Goal: Feedback & Contribution: Contribute content

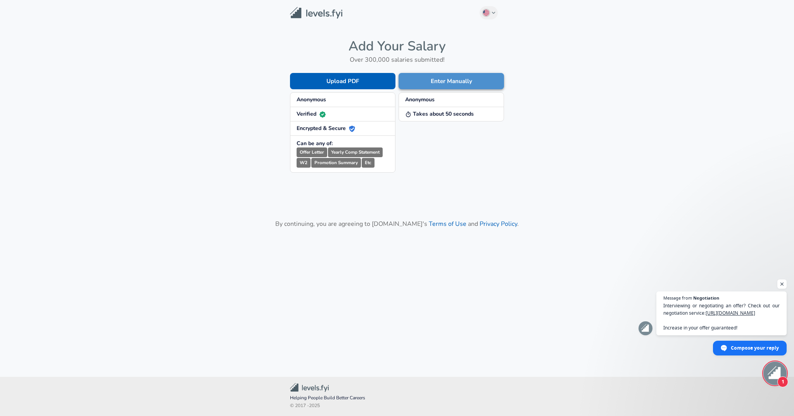
click at [427, 83] on button "Enter Manually" at bounding box center [451, 81] width 105 height 16
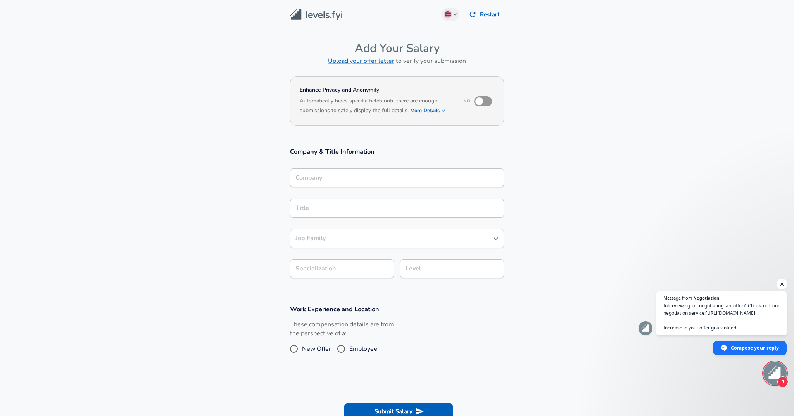
click at [486, 101] on input "checkbox" at bounding box center [479, 101] width 44 height 15
checkbox input "true"
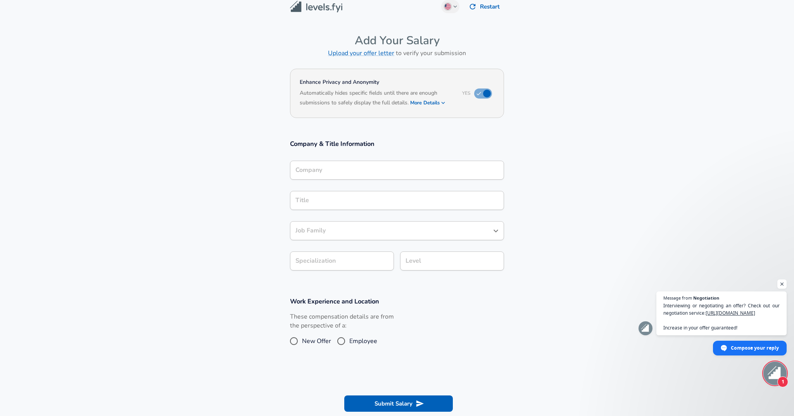
click at [394, 176] on input "Company" at bounding box center [397, 170] width 207 height 12
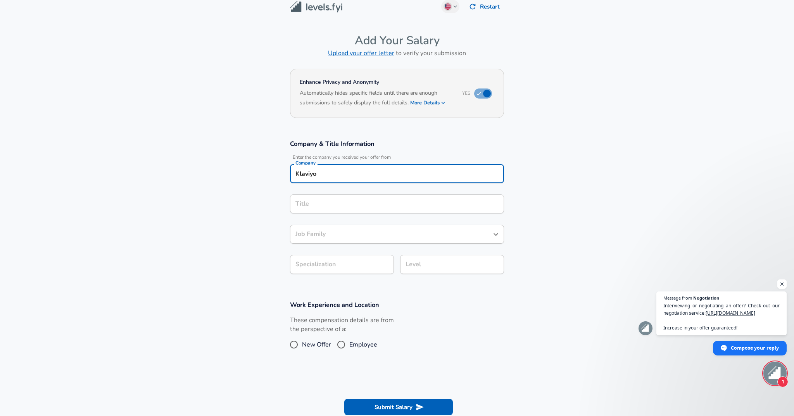
type input "Klaviyo"
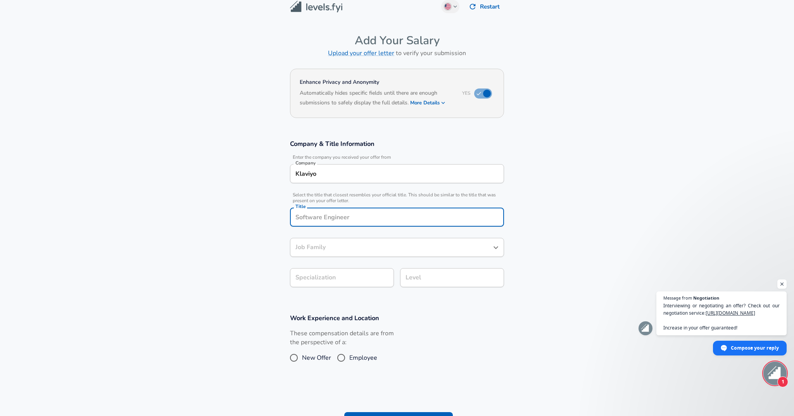
scroll to position [23, 0]
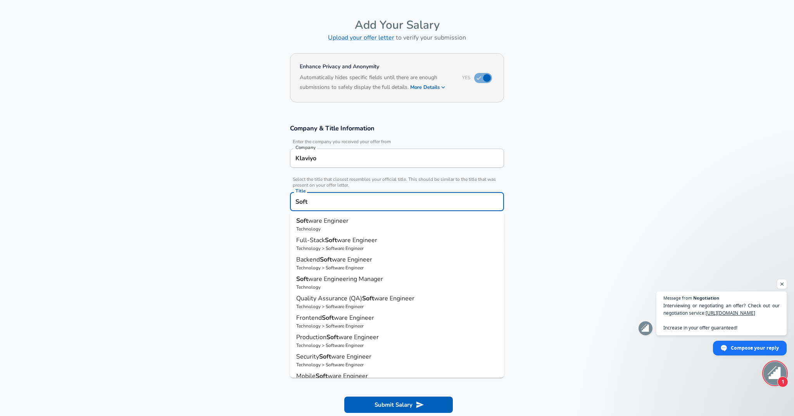
click at [385, 244] on p "Full-Stack Soft ware Engineer" at bounding box center [397, 239] width 202 height 9
type input "Full-Stack Software Engineer"
type input "Full Stack"
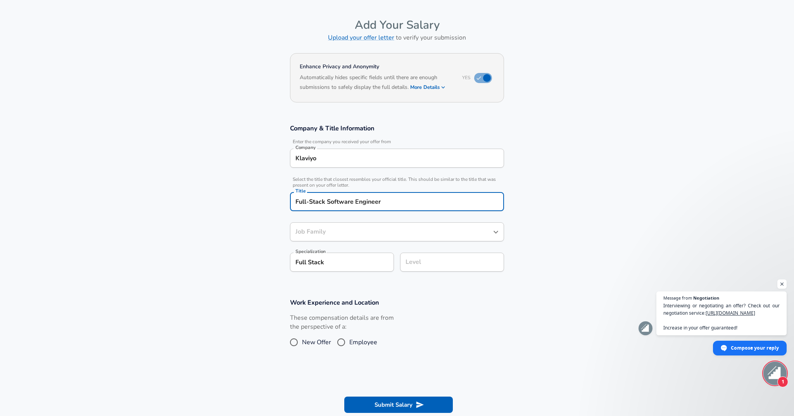
type input "Software Engineer"
type input "Full-Stack Software Engineer"
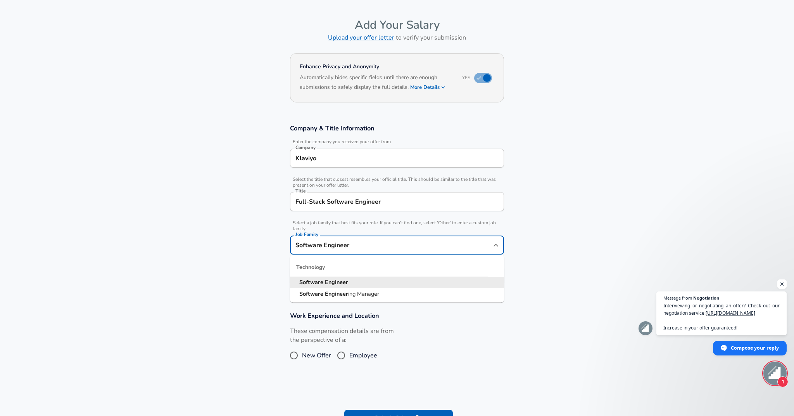
scroll to position [39, 0]
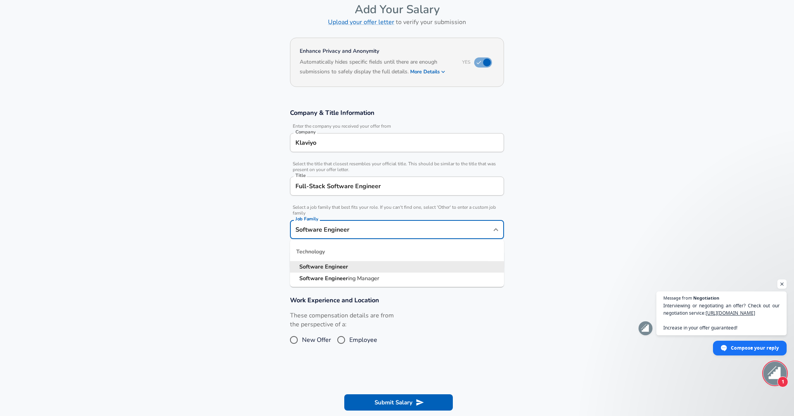
click at [369, 236] on div "Software Engineer Job Family" at bounding box center [397, 229] width 214 height 19
click at [259, 255] on section "Company & Title Information Enter the company you received your offer from Comp…" at bounding box center [397, 192] width 794 height 187
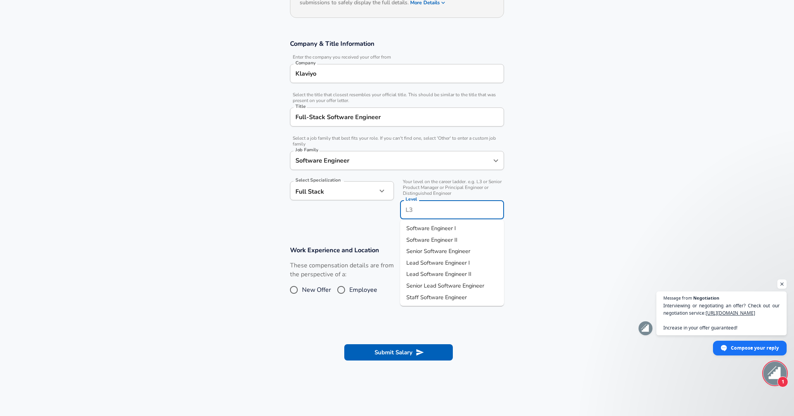
click at [424, 204] on input "Level" at bounding box center [452, 210] width 97 height 12
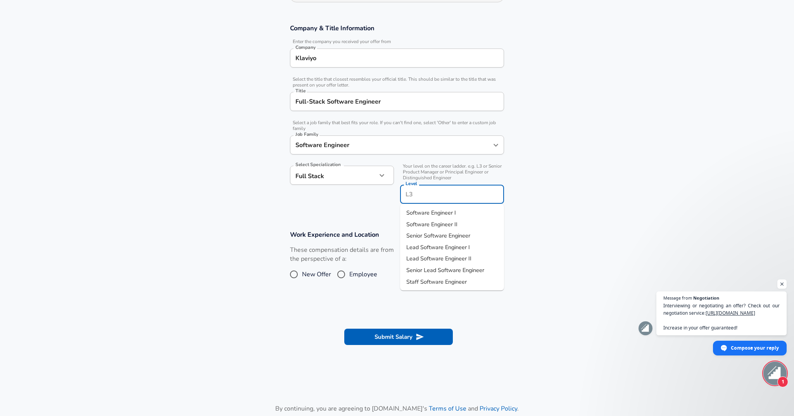
click at [434, 235] on span "Senior Software Engineer" at bounding box center [438, 236] width 64 height 8
type input "Senior Software Engineer"
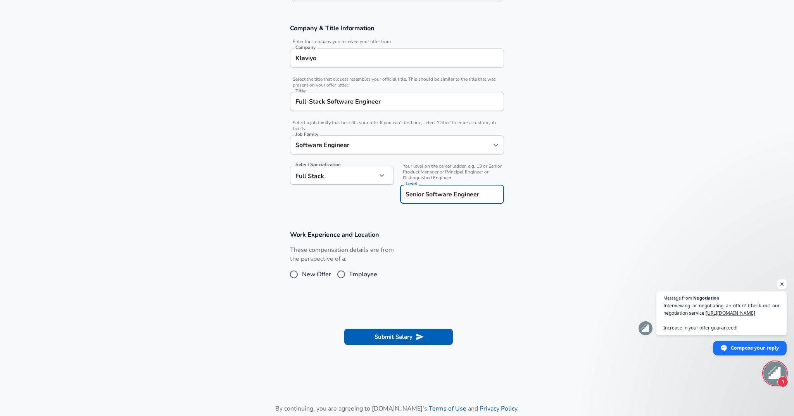
click at [343, 276] on input "Employee" at bounding box center [341, 274] width 16 height 12
radio input "true"
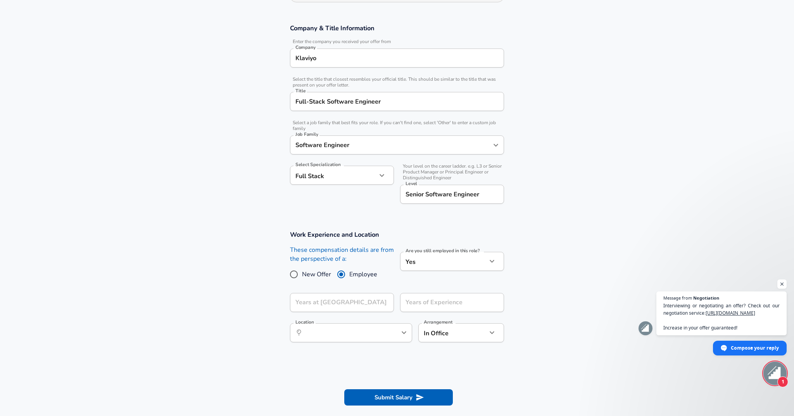
scroll to position [130, 0]
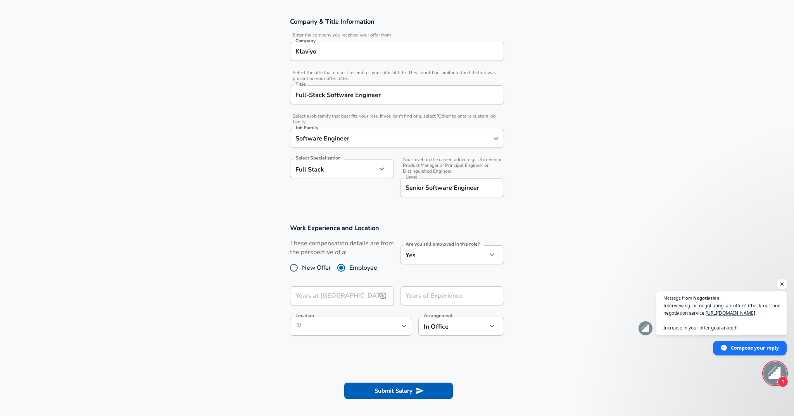
click at [363, 297] on input "Years at [GEOGRAPHIC_DATA]" at bounding box center [333, 295] width 87 height 19
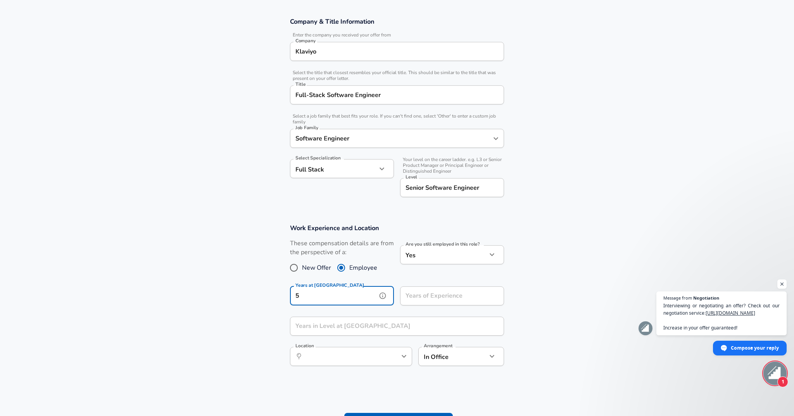
type input "5"
click at [422, 300] on input "Years of Experience" at bounding box center [443, 295] width 87 height 19
type input "7"
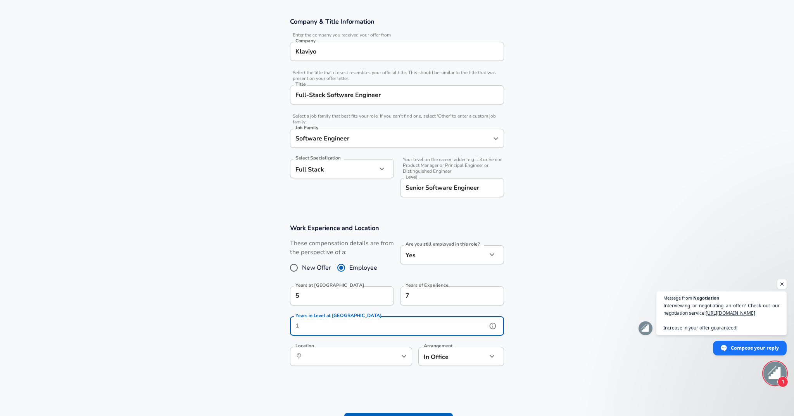
click at [379, 332] on input "Years in Level at [GEOGRAPHIC_DATA]" at bounding box center [388, 325] width 197 height 19
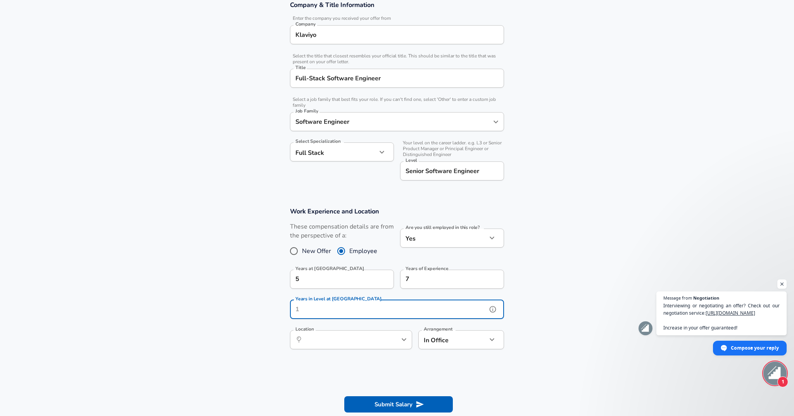
scroll to position [154, 0]
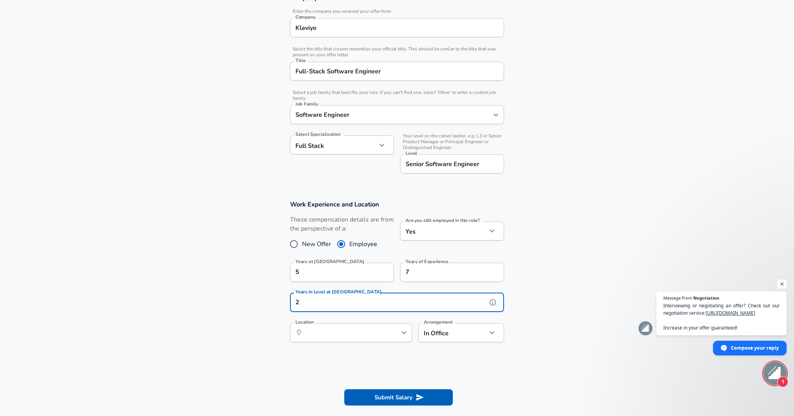
type input "2"
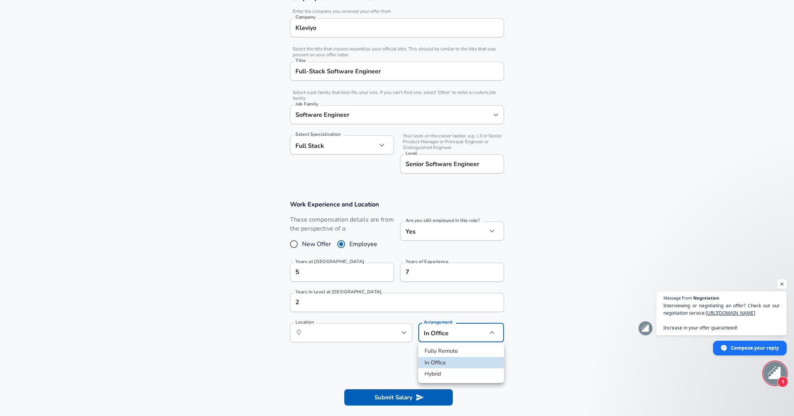
click at [434, 262] on body "English ([GEOGRAPHIC_DATA]) Change Restart Add Your Salary Upload your offer le…" at bounding box center [397, 54] width 794 height 416
click at [346, 340] on div at bounding box center [397, 208] width 794 height 416
click at [354, 334] on input "Location" at bounding box center [343, 333] width 80 height 12
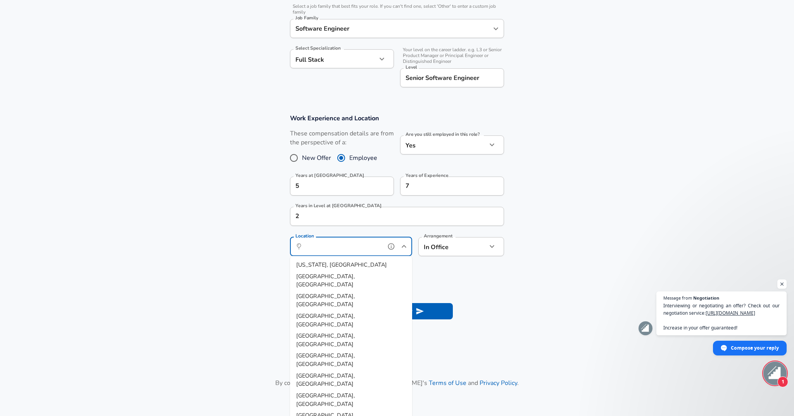
scroll to position [249, 0]
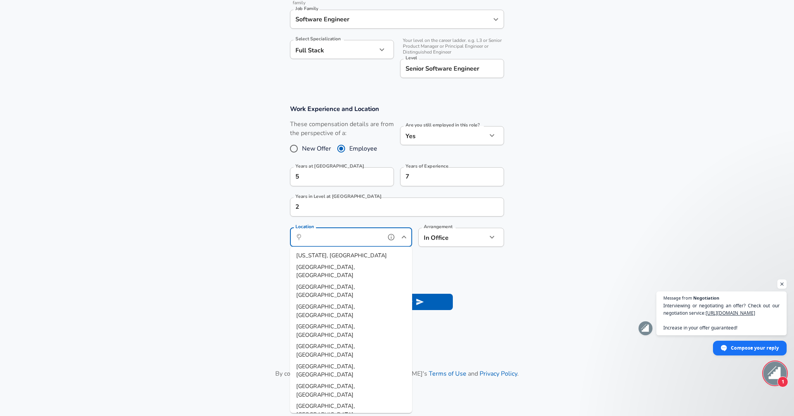
click at [322, 402] on span "[GEOGRAPHIC_DATA], [GEOGRAPHIC_DATA]" at bounding box center [325, 410] width 59 height 16
type input "[GEOGRAPHIC_DATA], [GEOGRAPHIC_DATA]"
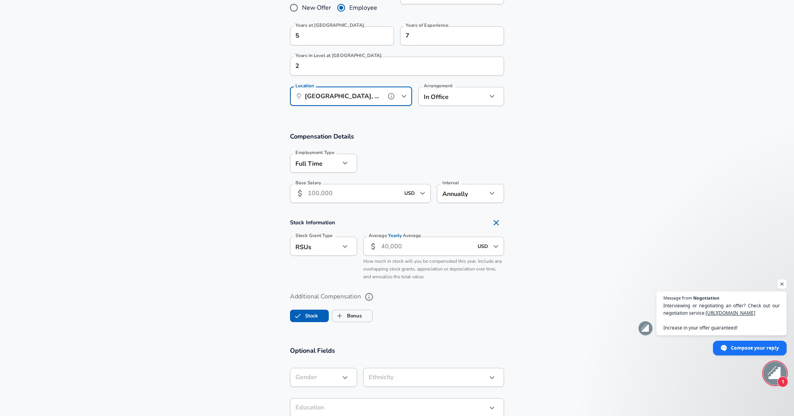
scroll to position [390, 0]
click at [346, 245] on icon "button" at bounding box center [345, 245] width 9 height 9
click at [346, 247] on div at bounding box center [397, 208] width 794 height 416
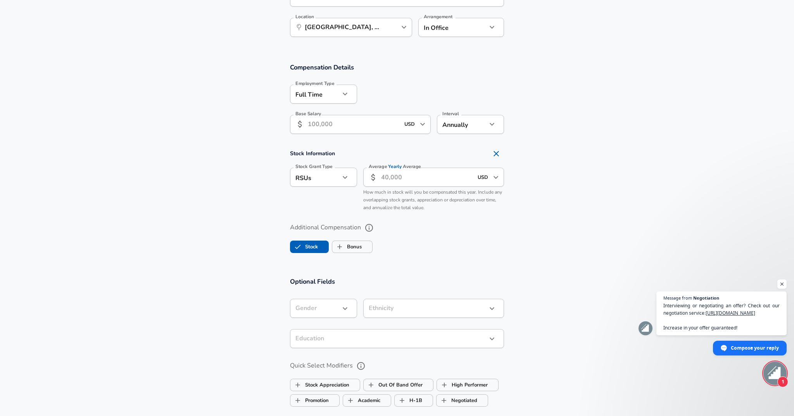
scroll to position [462, 0]
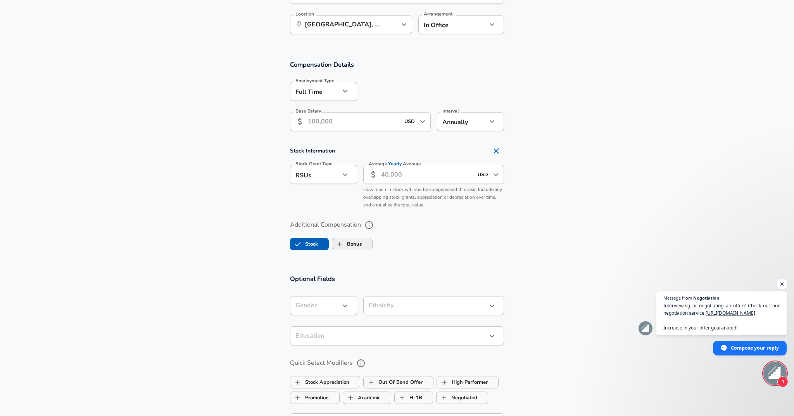
click at [355, 248] on label "Bonus" at bounding box center [346, 244] width 29 height 15
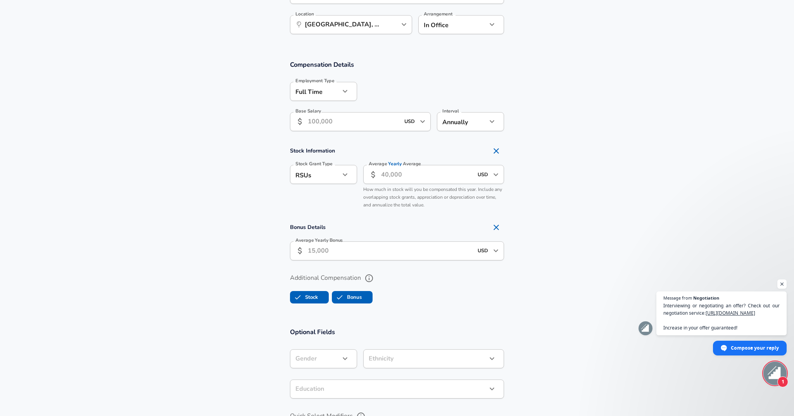
click at [498, 225] on icon "Remove Section" at bounding box center [496, 227] width 9 height 9
checkbox input "false"
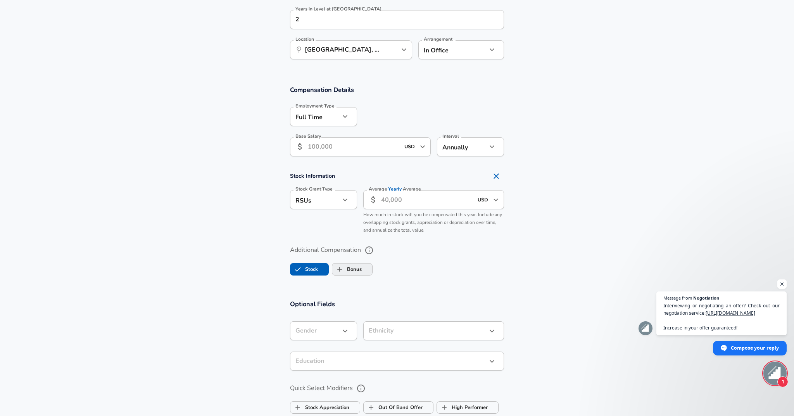
scroll to position [420, 0]
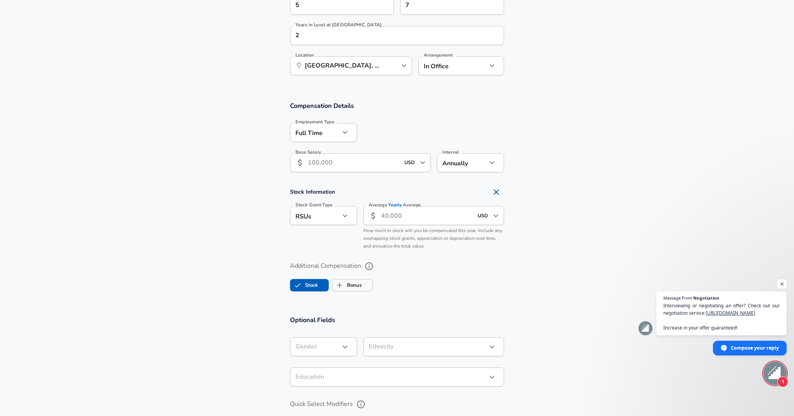
click at [366, 164] on input "Base Salary" at bounding box center [354, 162] width 92 height 19
type input "190,000"
click at [264, 215] on section "Stock Information Stock Grant Type RSUs stock Stock Grant Type Average Yearly A…" at bounding box center [397, 218] width 794 height 69
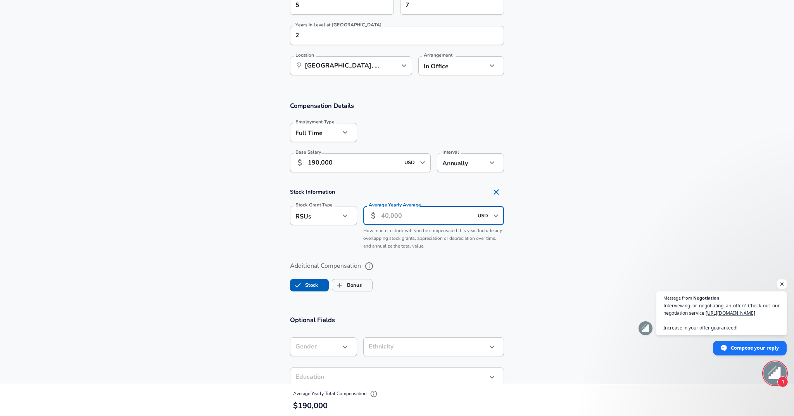
click at [399, 219] on input "Average Yearly Average" at bounding box center [427, 215] width 92 height 19
type input "80,000"
click at [411, 245] on span "How much in stock will you be compensated this year. Include any overlapping st…" at bounding box center [432, 238] width 139 height 22
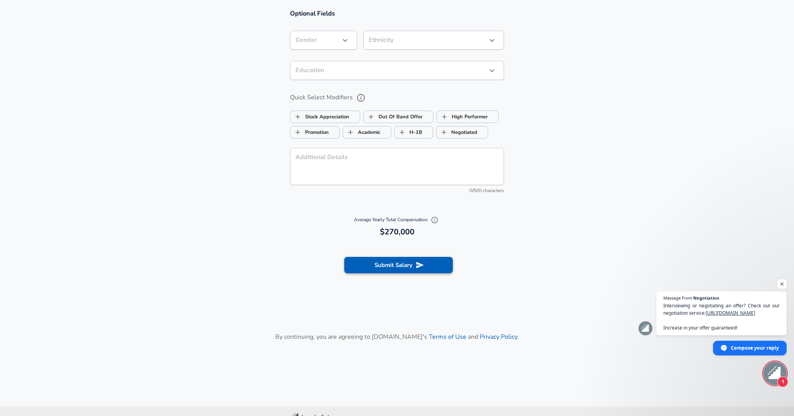
scroll to position [726, 0]
click at [412, 268] on button "Submit Salary" at bounding box center [398, 265] width 109 height 16
